Goal: Book appointment/travel/reservation

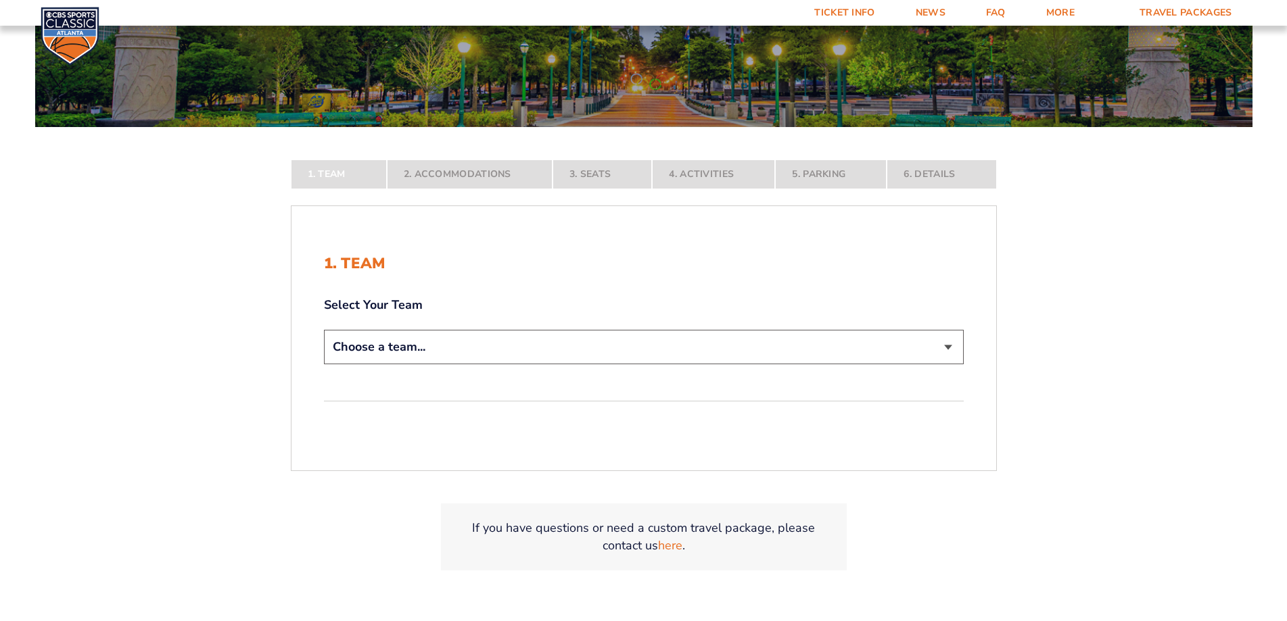
scroll to position [203, 0]
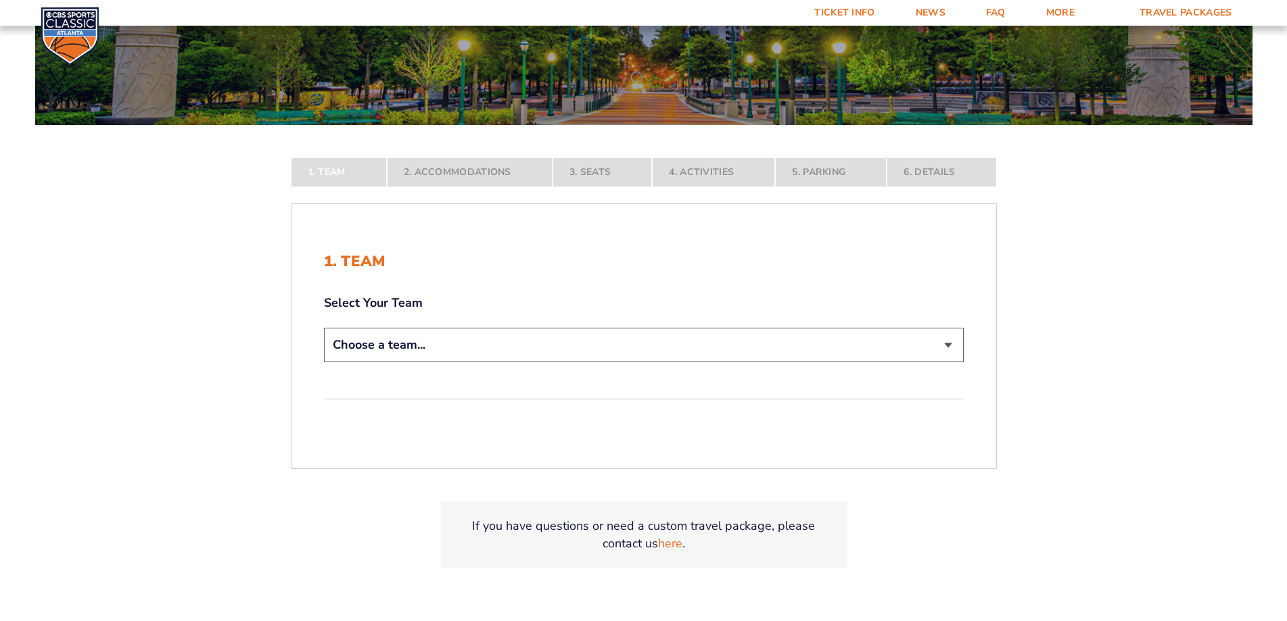
click at [945, 348] on select "Choose a team... [US_STATE] Wildcats [US_STATE] State Buckeyes [US_STATE] Tar H…" at bounding box center [644, 345] width 640 height 34
select select "12956"
click at [324, 328] on select "Choose a team... [US_STATE] Wildcats [US_STATE] State Buckeyes [US_STATE] Tar H…" at bounding box center [644, 345] width 640 height 34
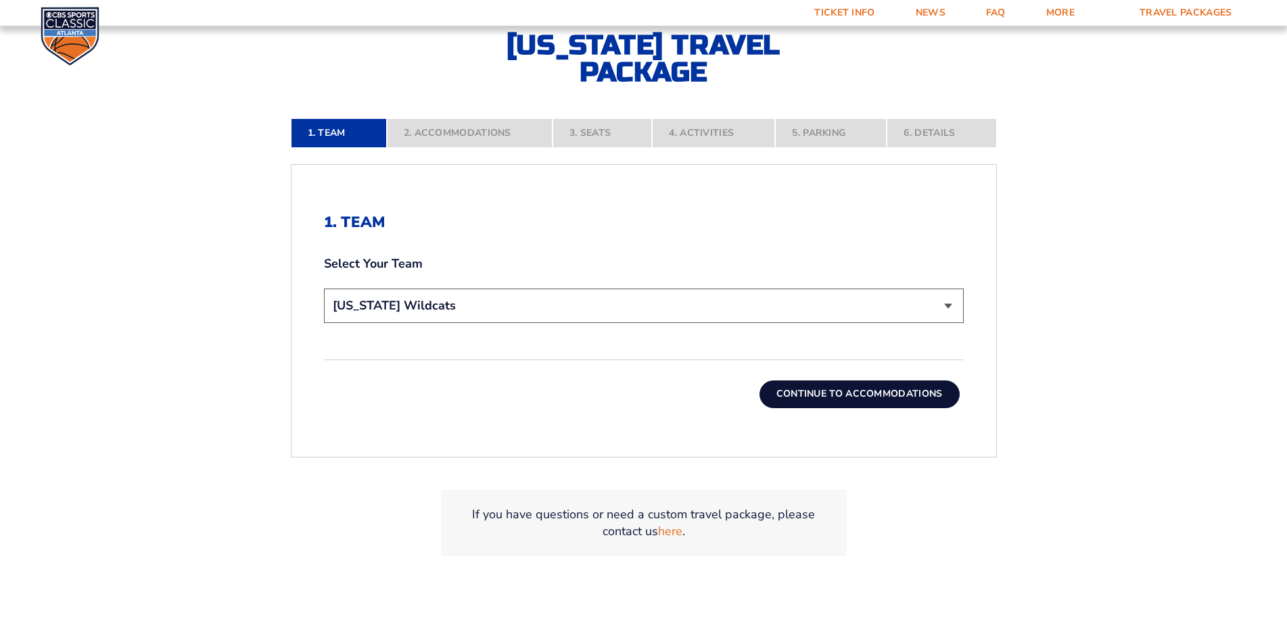
scroll to position [337, 0]
click at [872, 387] on button "Continue To Accommodations" at bounding box center [859, 393] width 200 height 27
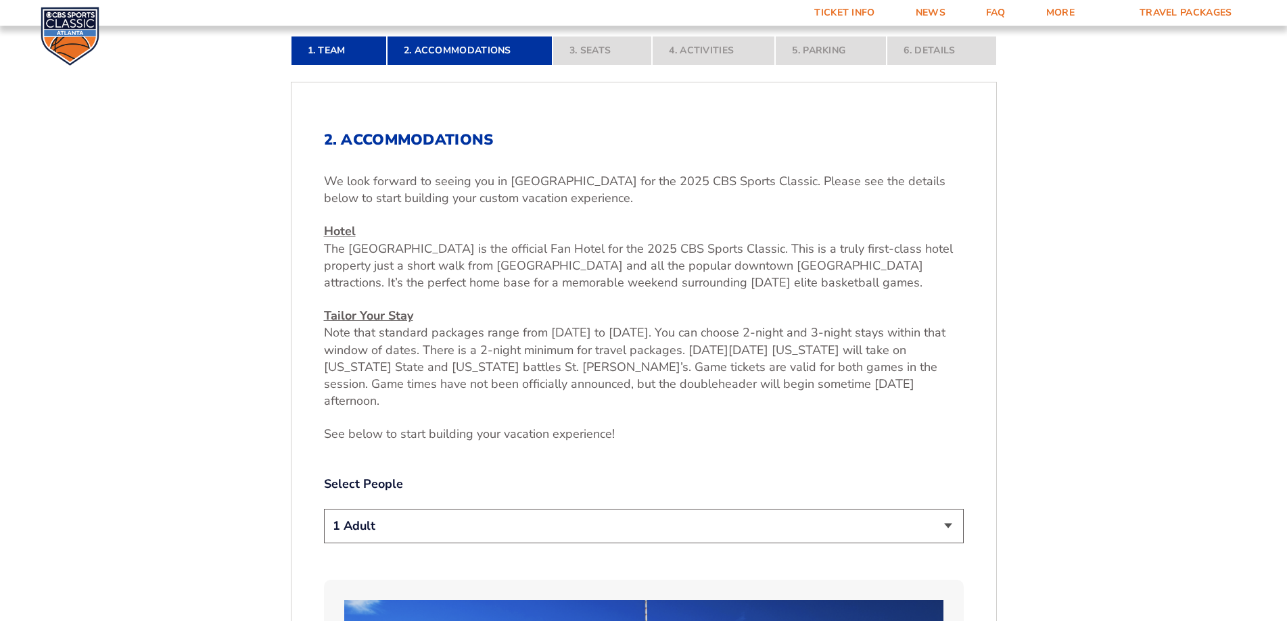
scroll to position [420, 0]
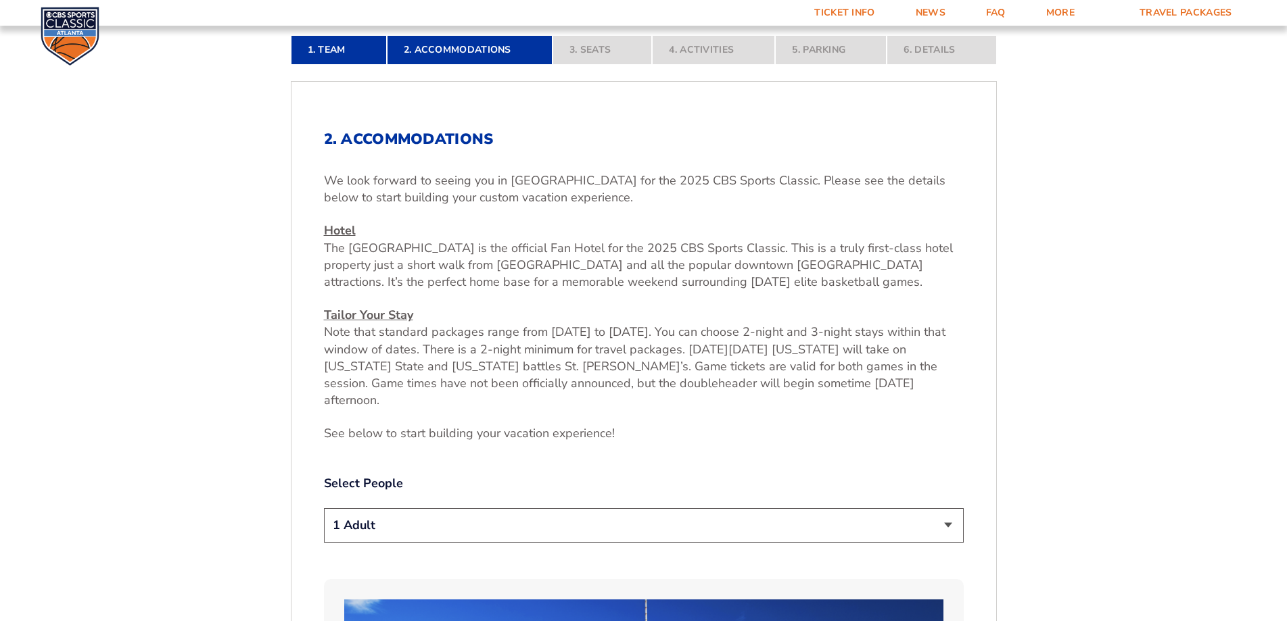
click at [949, 510] on select "1 Adult 2 Adults 3 Adults 4 Adults 2 Adults + 1 Child 2 Adults + 2 Children 2 A…" at bounding box center [644, 526] width 640 height 34
select select "2 Adults"
click at [324, 509] on select "1 Adult 2 Adults 3 Adults 4 Adults 2 Adults + 1 Child 2 Adults + 2 Children 2 A…" at bounding box center [644, 526] width 640 height 34
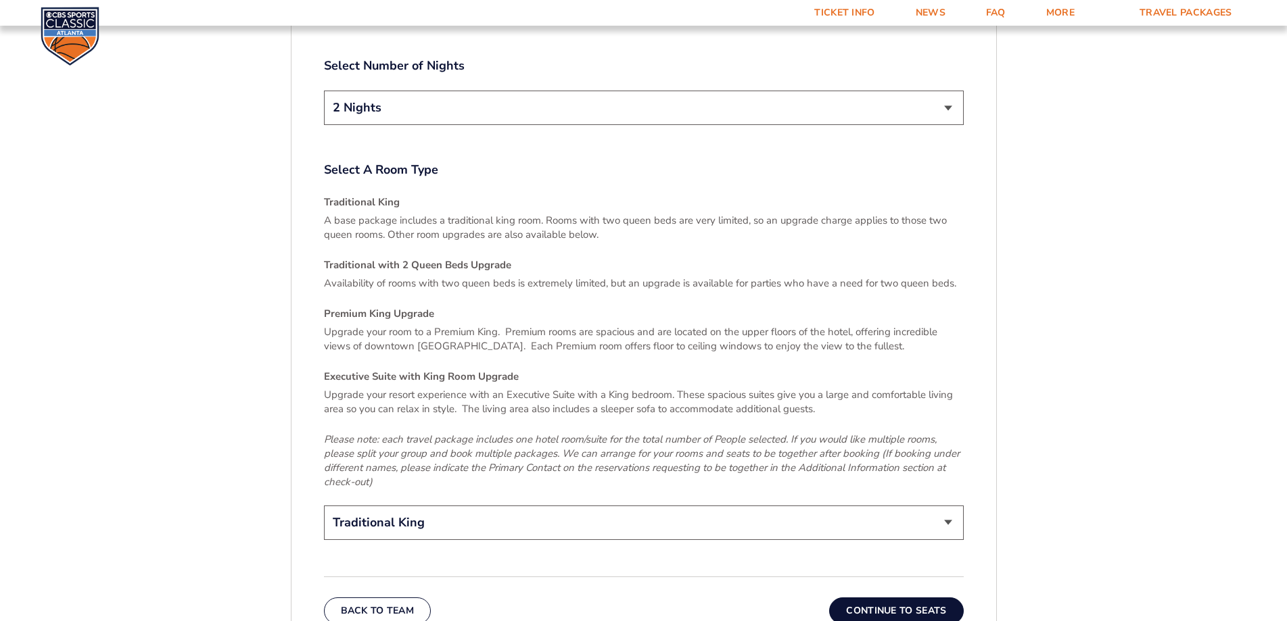
scroll to position [1905, 0]
click at [906, 597] on button "Continue To Seats" at bounding box center [896, 610] width 134 height 27
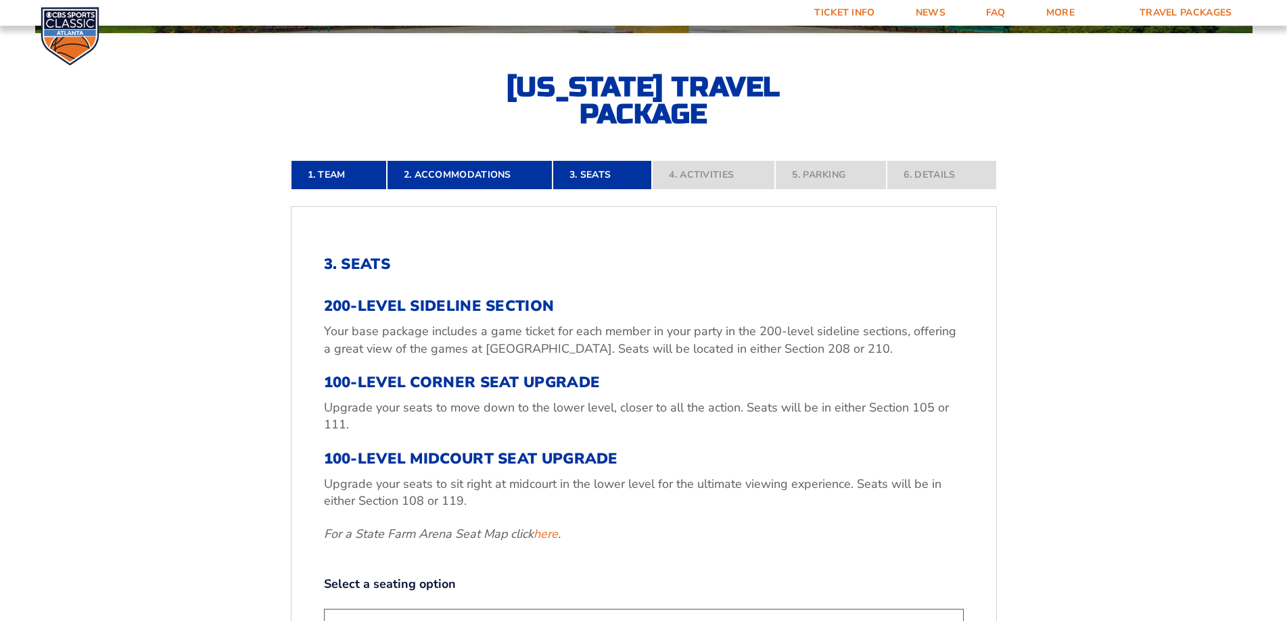
scroll to position [429, 0]
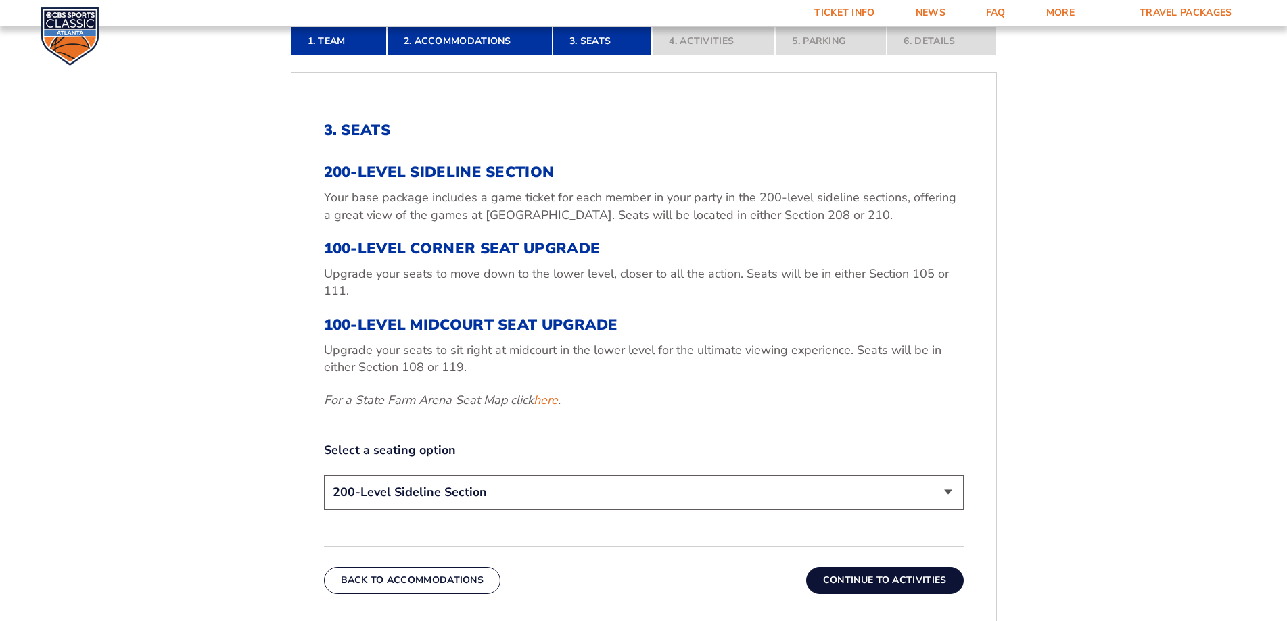
click at [869, 571] on button "Continue To Activities" at bounding box center [885, 580] width 158 height 27
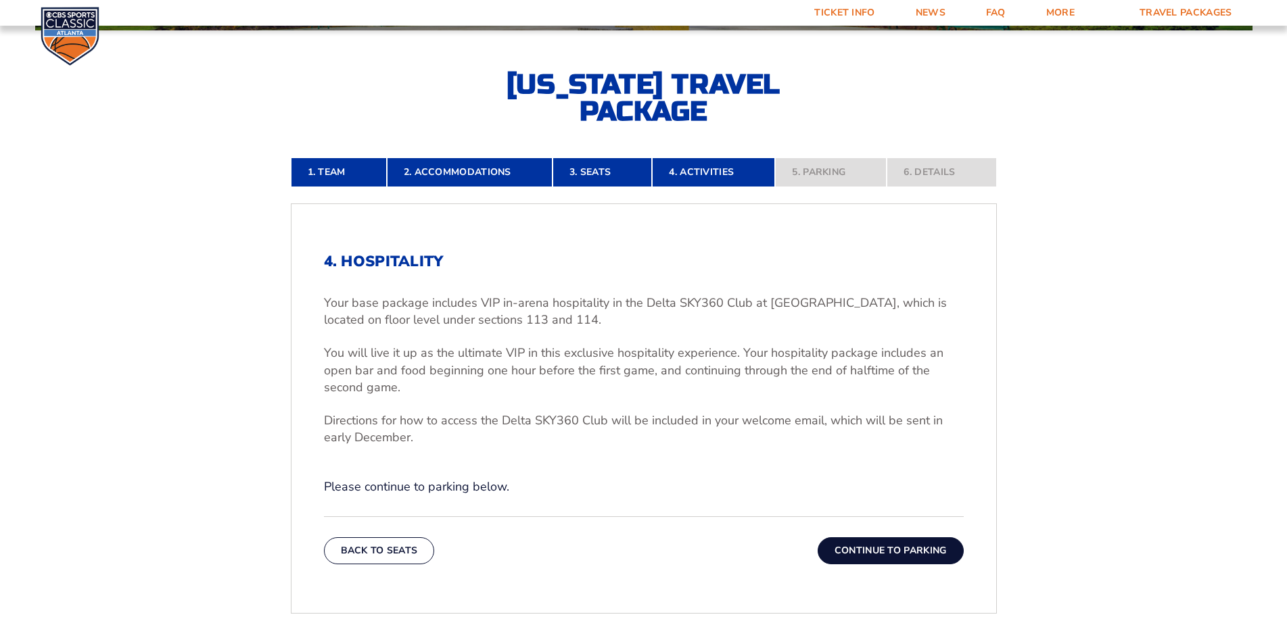
scroll to position [294, 0]
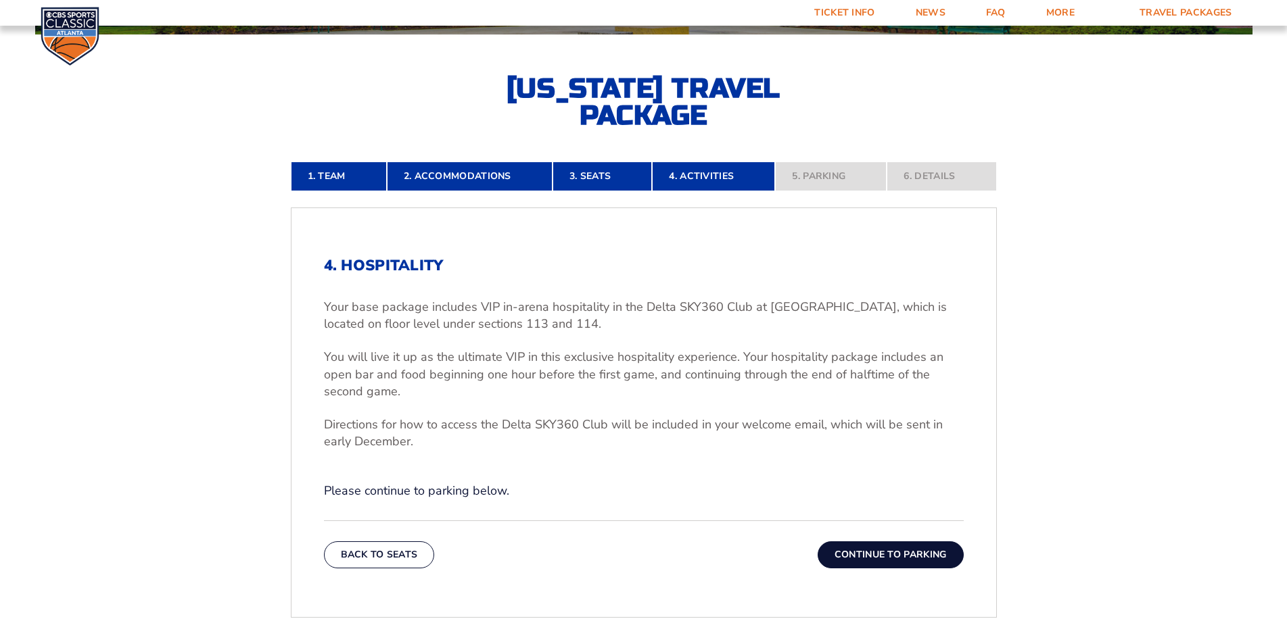
click at [872, 548] on button "Continue To Parking" at bounding box center [891, 555] width 146 height 27
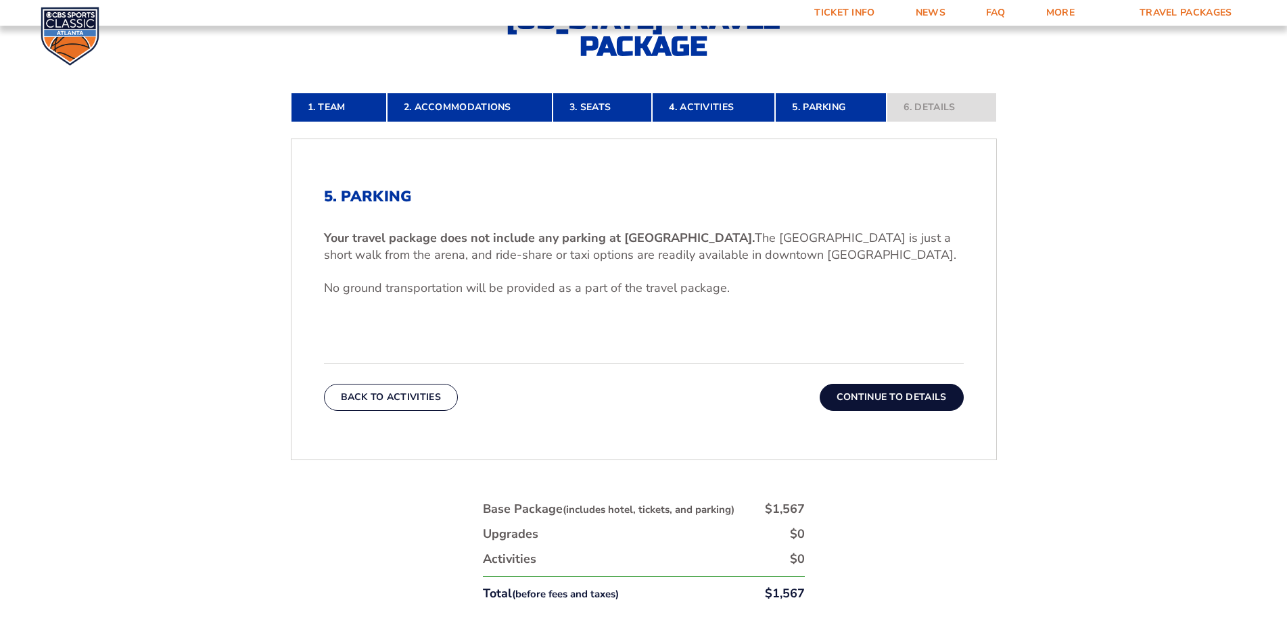
scroll to position [361, 0]
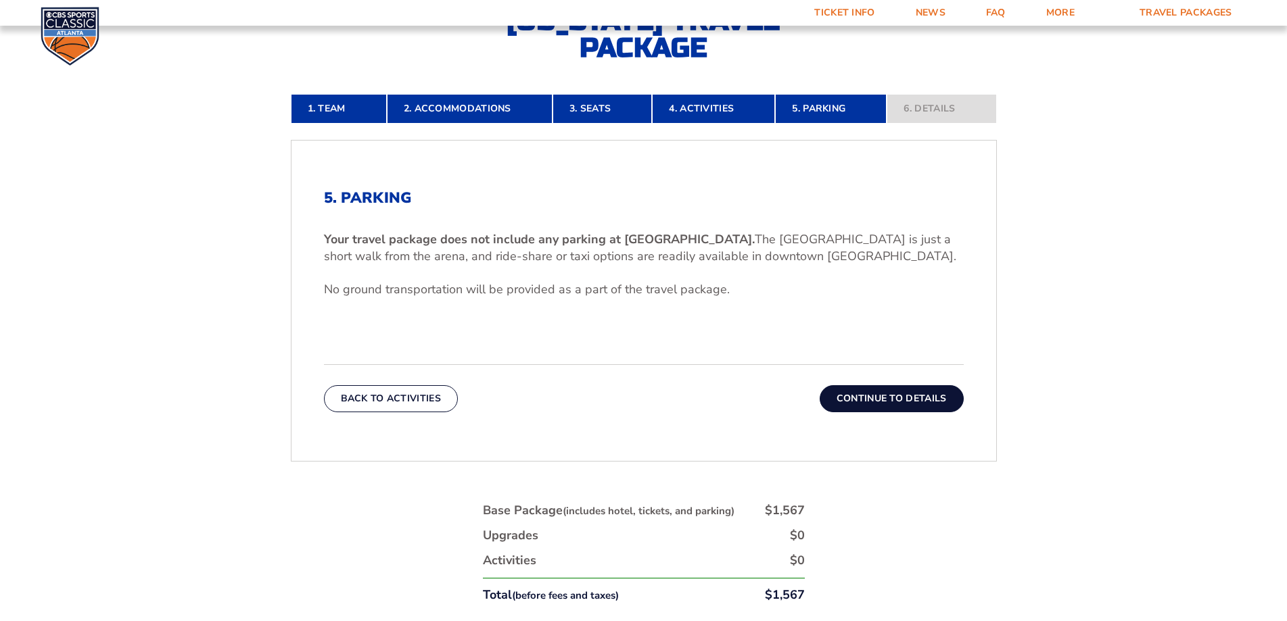
click at [906, 390] on button "Continue To Details" at bounding box center [892, 398] width 144 height 27
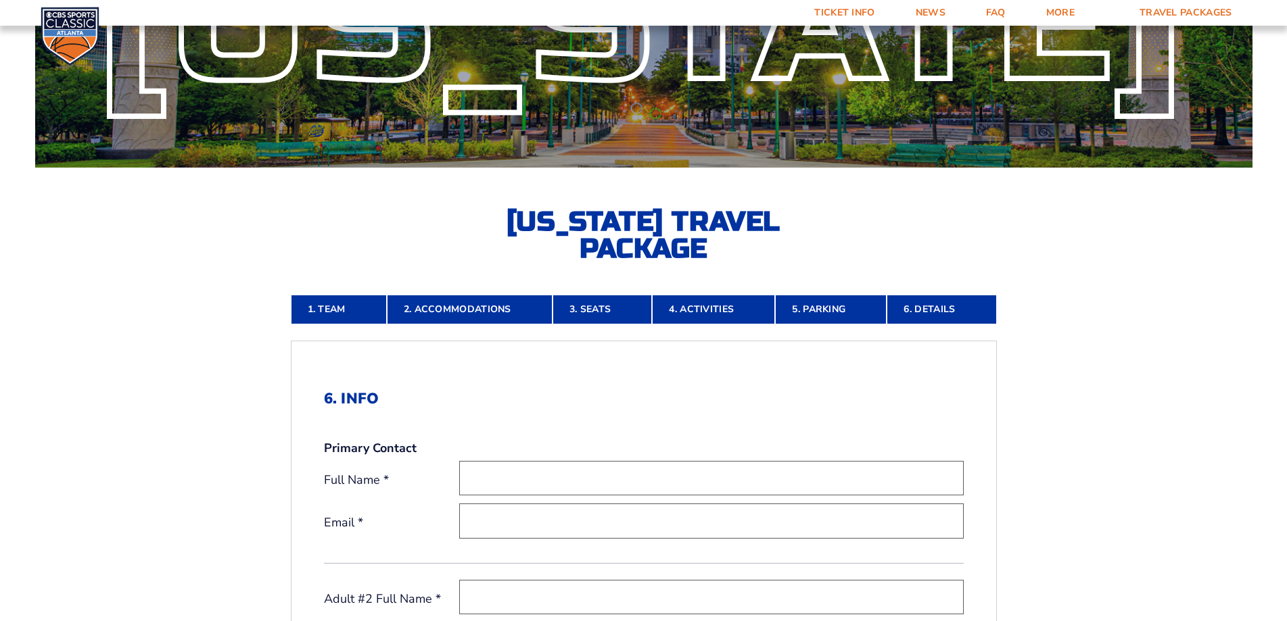
scroll to position [159, 0]
